Goal: Task Accomplishment & Management: Manage account settings

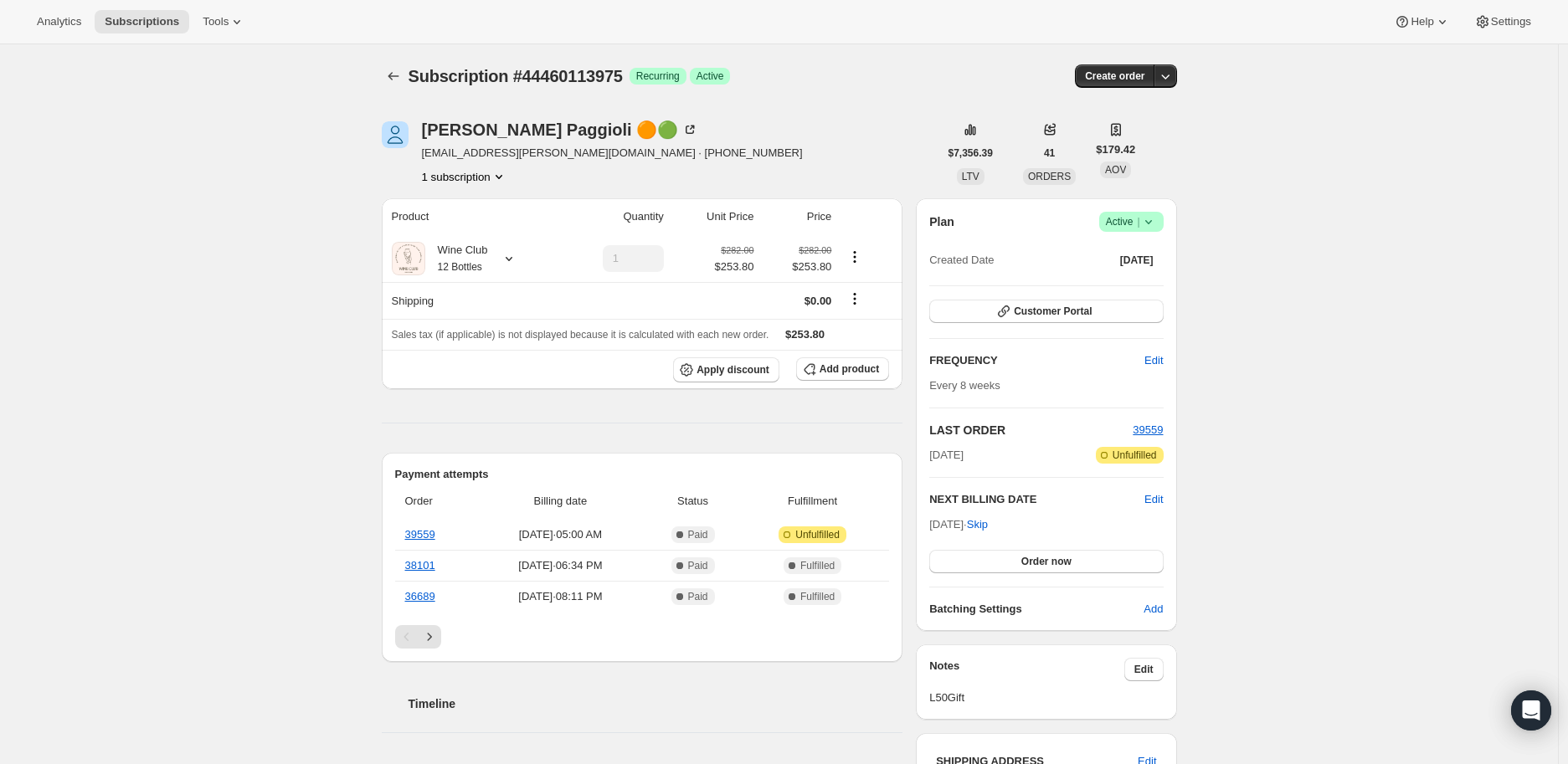
scroll to position [186, 0]
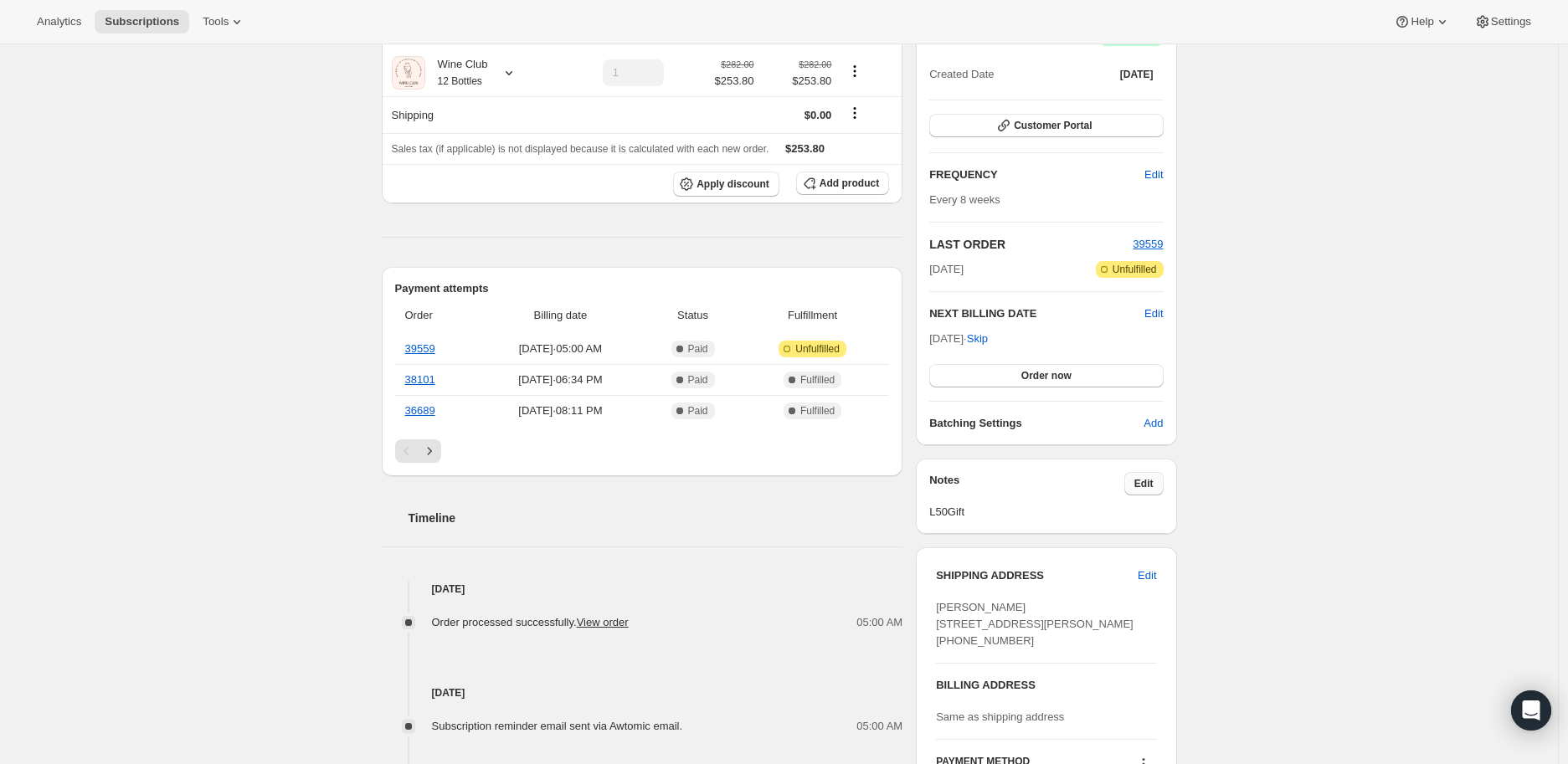
click at [1144, 486] on span "Edit" at bounding box center [1144, 483] width 19 height 13
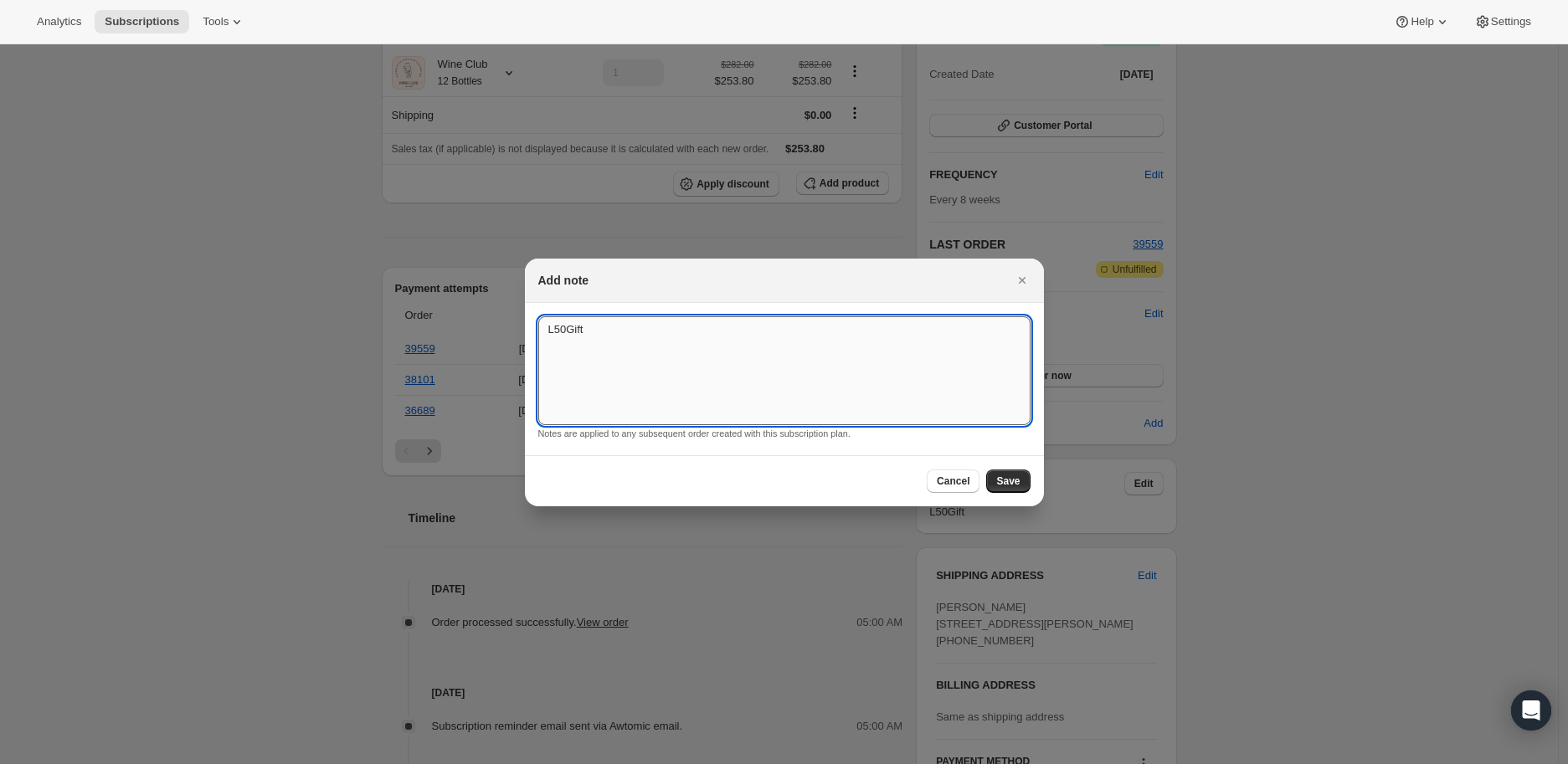
drag, startPoint x: 586, startPoint y: 335, endPoint x: 544, endPoint y: 333, distance: 42.0
click at [544, 333] on textarea "L50Gift" at bounding box center [784, 371] width 492 height 109
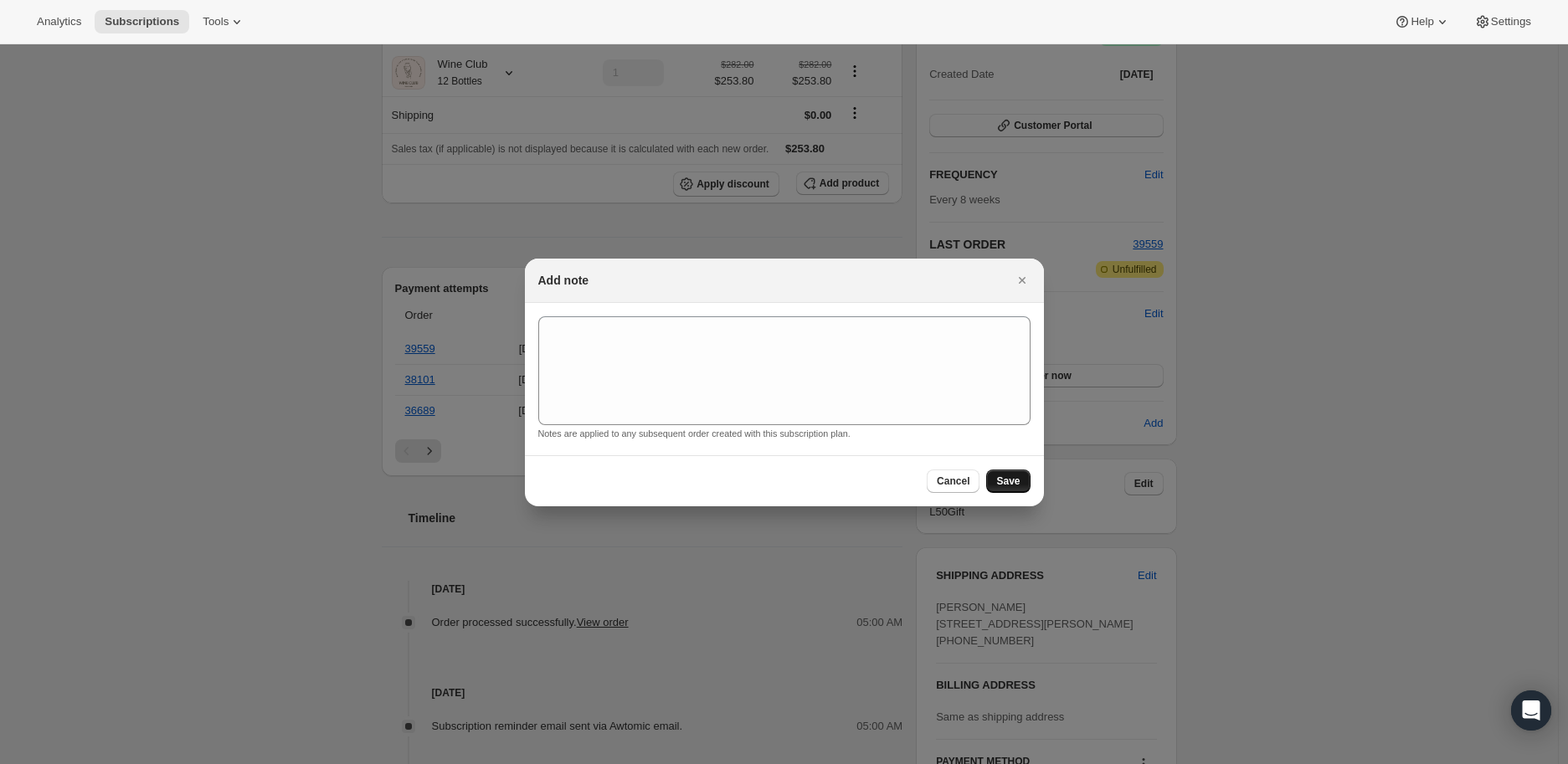
click at [1010, 472] on button "Save" at bounding box center [1008, 481] width 44 height 24
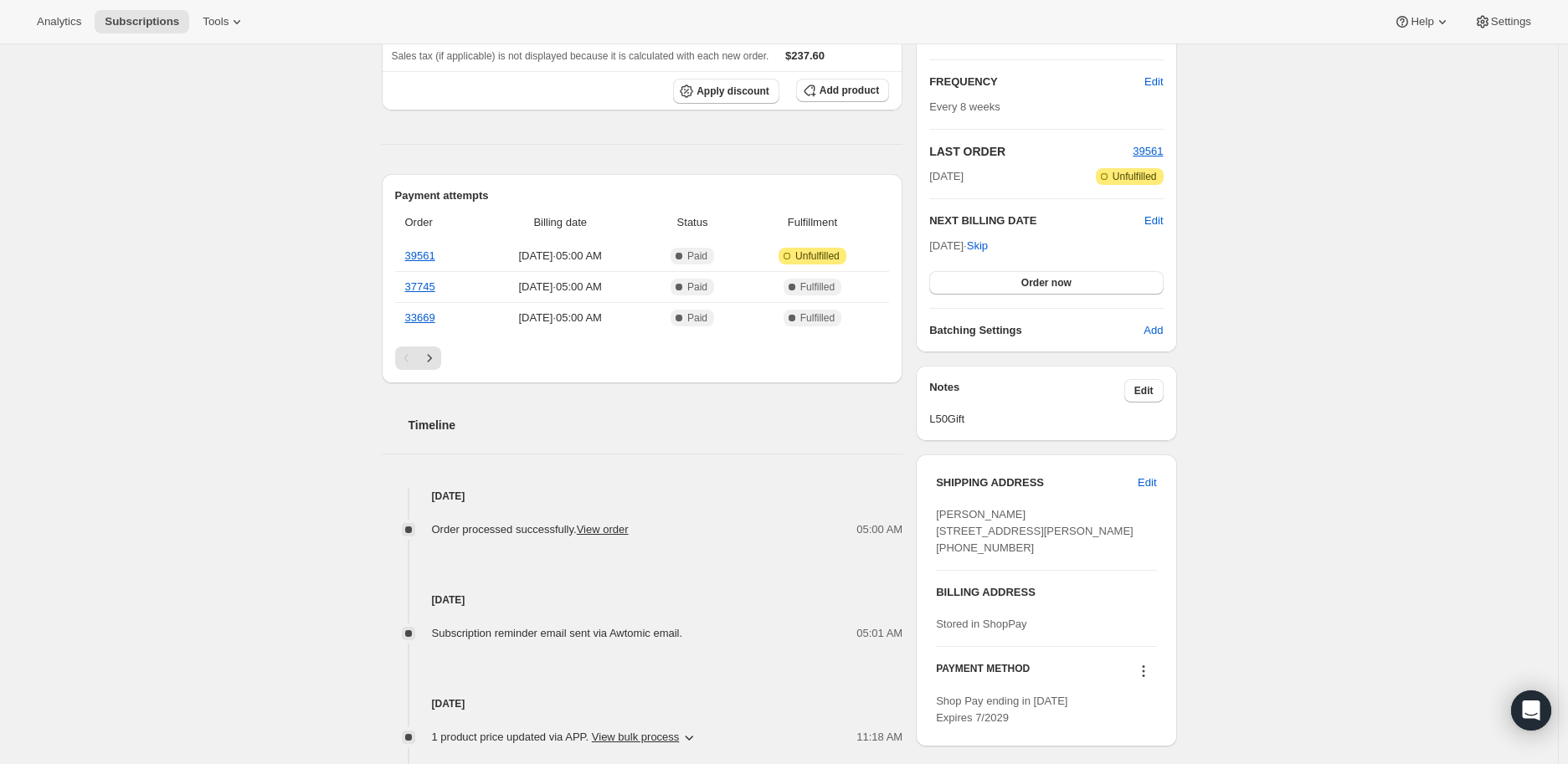
scroll to position [372, 0]
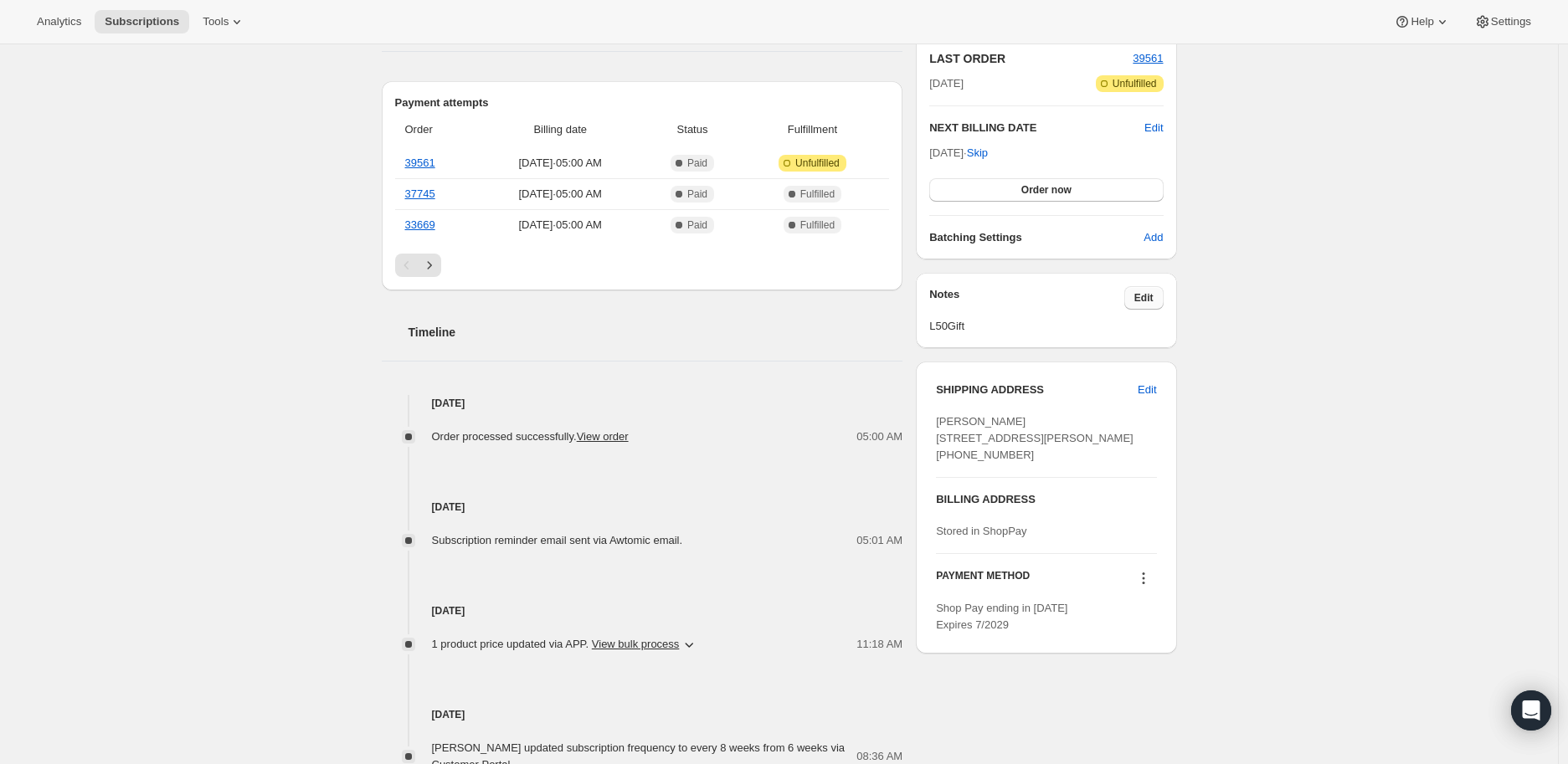
click at [1148, 298] on span "Edit" at bounding box center [1144, 297] width 19 height 13
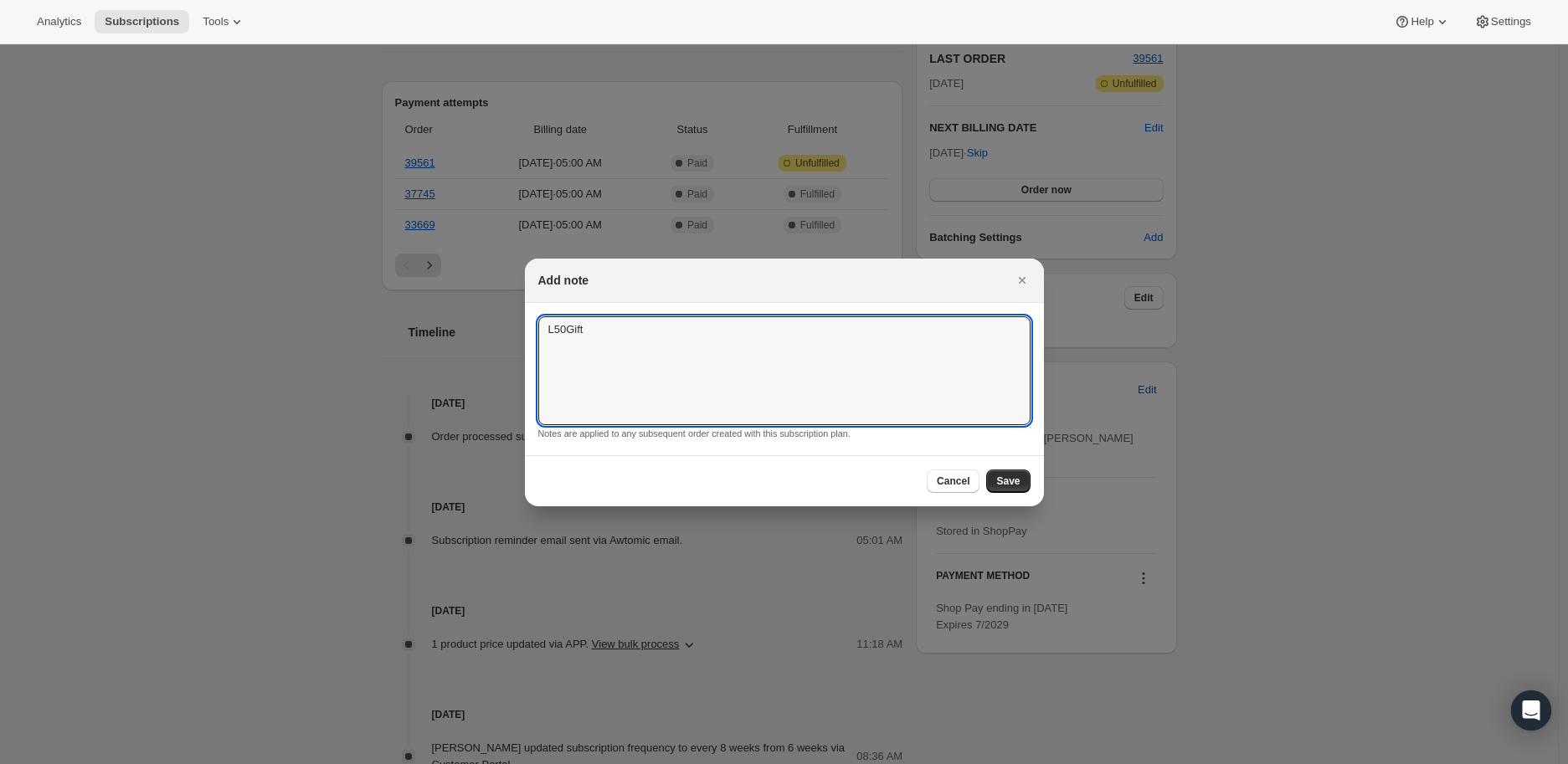
drag, startPoint x: 594, startPoint y: 331, endPoint x: 537, endPoint y: 337, distance: 57.3
click at [537, 337] on section "L50Gift L50Gift Notes are applied to any subsequent order created with this sub…" at bounding box center [784, 379] width 519 height 153
click at [1025, 471] on button "Save" at bounding box center [1008, 481] width 44 height 24
